Goal: Task Accomplishment & Management: Manage account settings

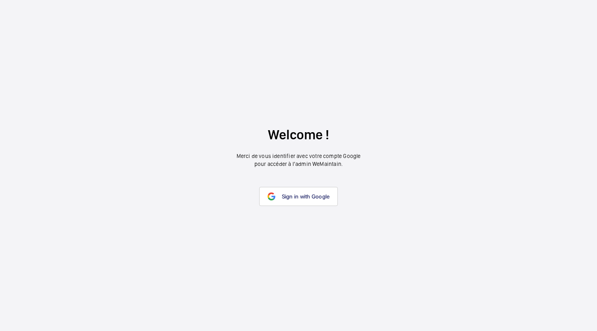
click at [326, 207] on wm-front-google-login "Welcome ! Merci de vous identifier avec votre compte Google pour accéder à l’ad…" at bounding box center [298, 165] width 597 height 331
click at [325, 201] on link "Sign in with Google" at bounding box center [298, 196] width 79 height 19
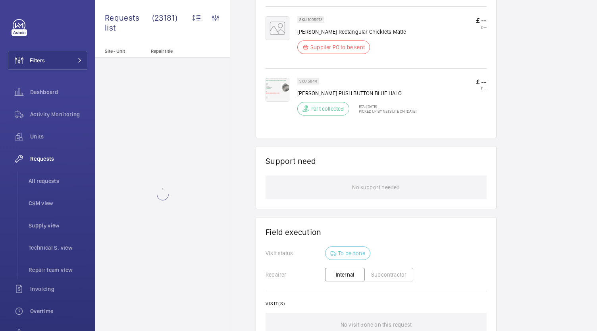
scroll to position [611, 0]
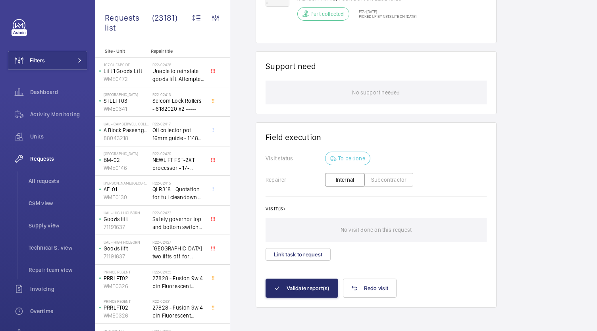
click at [352, 177] on button "Internal" at bounding box center [345, 179] width 40 height 13
click at [399, 182] on button "Subcontractor" at bounding box center [388, 179] width 49 height 13
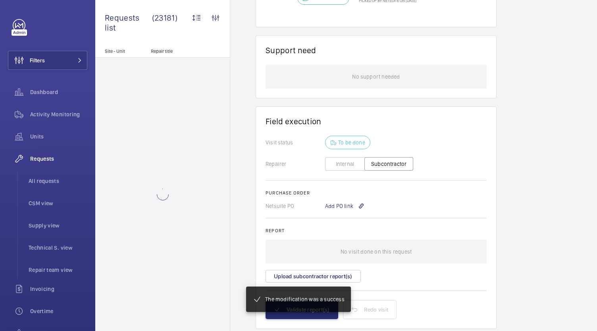
click at [353, 157] on button "Internal" at bounding box center [345, 163] width 40 height 13
